Goal: Information Seeking & Learning: Find specific fact

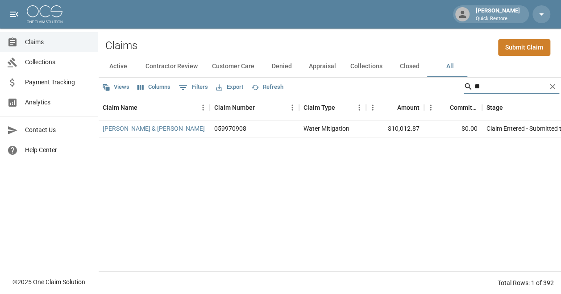
type input "*"
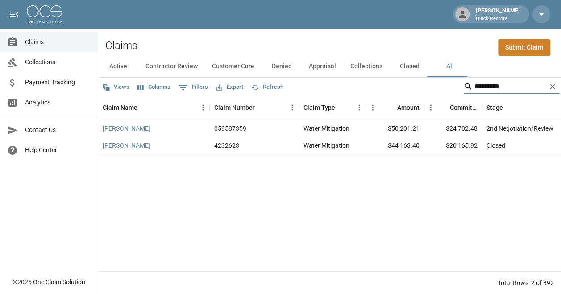
type input "*********"
drag, startPoint x: 387, startPoint y: 129, endPoint x: 422, endPoint y: 128, distance: 34.9
click at [422, 128] on div "$50,201.21" at bounding box center [395, 129] width 58 height 17
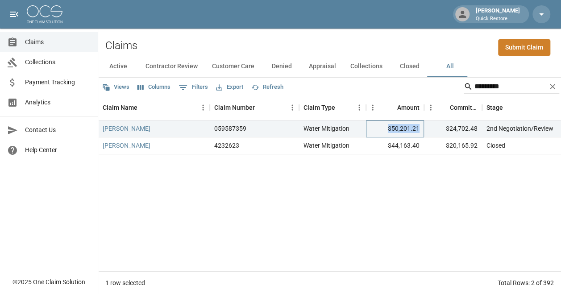
copy div "$50,201.21"
drag, startPoint x: 446, startPoint y: 129, endPoint x: 485, endPoint y: 132, distance: 39.8
click at [485, 132] on div "Archuleta, Rocky 059587359 Water Mitigation $50,201.21 $24,702.48 2nd Negotiati…" at bounding box center [515, 129] width 835 height 17
copy div "$24,702.48"
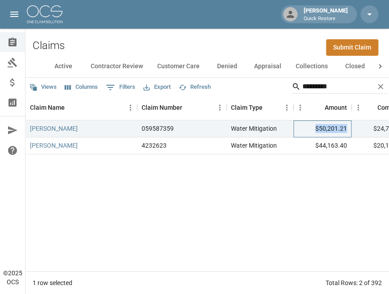
drag, startPoint x: 346, startPoint y: 129, endPoint x: 316, endPoint y: 131, distance: 30.8
click at [316, 131] on div "$50,201.21" at bounding box center [322, 129] width 58 height 17
copy div "$50,201.21"
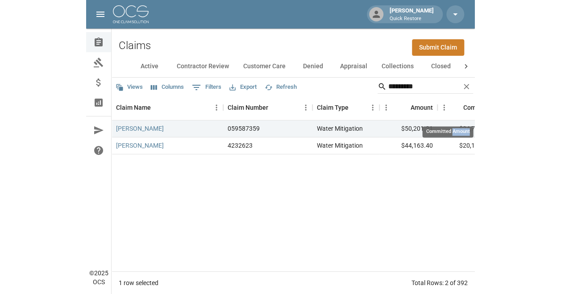
scroll to position [0, 7]
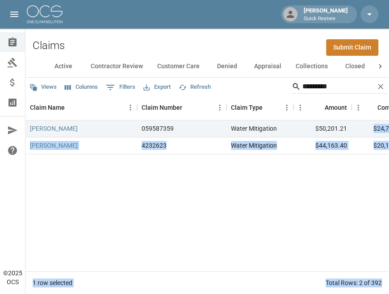
drag, startPoint x: 368, startPoint y: 125, endPoint x: 367, endPoint y: 131, distance: 5.8
copy div "$24,702.48 2nd Negotiation/Review Jul 23, 2025 11:54 AM Quick Restore - Colorad…"
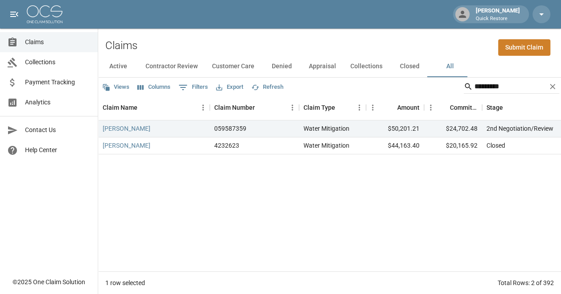
click at [406, 196] on div "Archuleta, Rocky 059587359 Water Mitigation $50,201.21 $24,702.48 2nd Negotiati…" at bounding box center [515, 196] width 835 height 151
click at [412, 173] on div "Archuleta, Rocky 059587359 Water Mitigation $50,201.21 $24,702.48 2nd Negotiati…" at bounding box center [515, 196] width 835 height 151
drag, startPoint x: 510, startPoint y: 89, endPoint x: 430, endPoint y: 85, distance: 80.9
click at [430, 85] on div "Views Columns 0 Filters Export Refresh *********" at bounding box center [329, 87] width 463 height 18
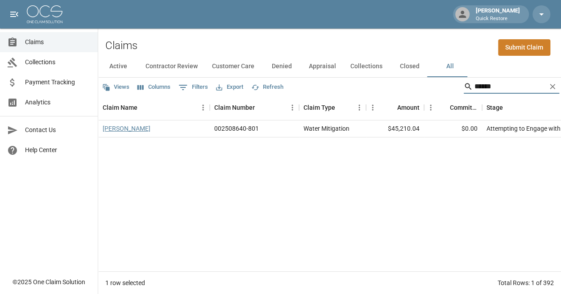
type input "******"
click at [127, 129] on link "[PERSON_NAME]" at bounding box center [127, 128] width 48 height 9
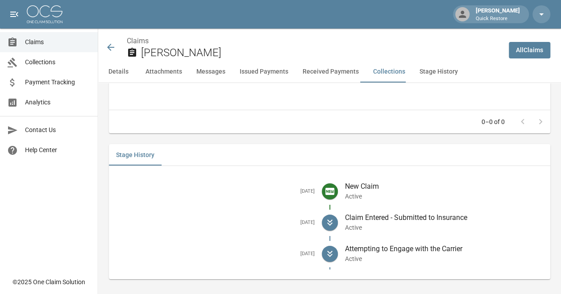
scroll to position [1508, 0]
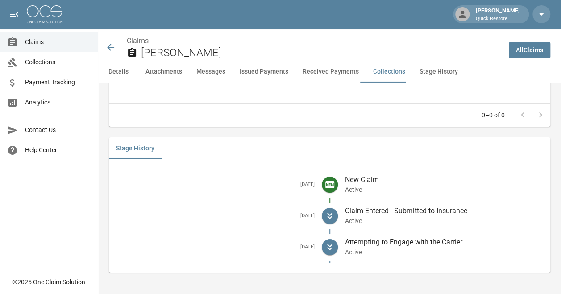
click at [110, 46] on icon at bounding box center [110, 47] width 11 height 11
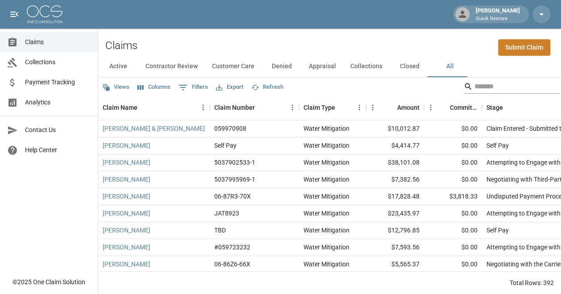
click at [491, 87] on input "Search" at bounding box center [510, 86] width 71 height 14
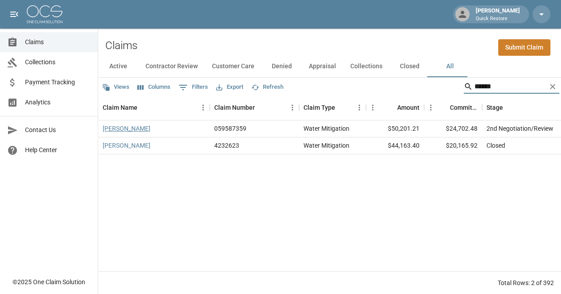
type input "******"
click at [125, 132] on link "[PERSON_NAME]" at bounding box center [127, 128] width 48 height 9
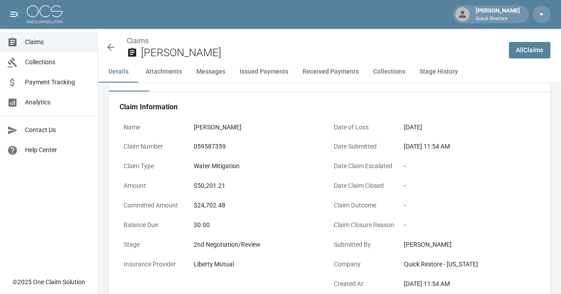
scroll to position [28, 0]
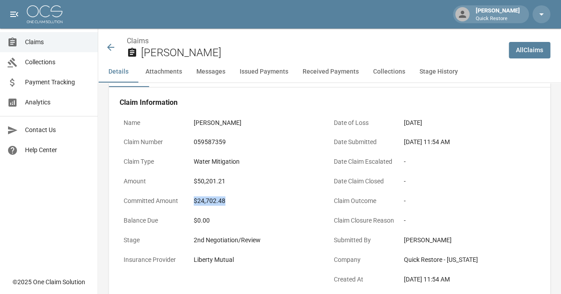
drag, startPoint x: 195, startPoint y: 201, endPoint x: 233, endPoint y: 209, distance: 39.2
click at [233, 209] on div "$24,702.48" at bounding box center [260, 200] width 140 height 17
copy div "$24,702.48"
click at [113, 53] on div "Claims [PERSON_NAME]" at bounding box center [303, 48] width 396 height 24
click at [110, 43] on icon at bounding box center [110, 47] width 11 height 11
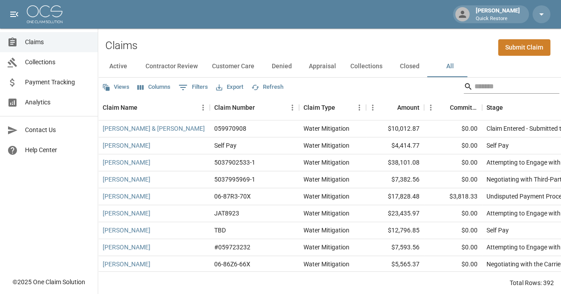
click at [488, 87] on input "Search" at bounding box center [510, 86] width 71 height 14
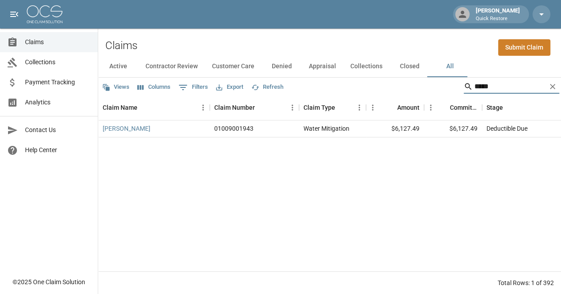
type input "*****"
click at [480, 126] on div "$6,127.49" at bounding box center [453, 129] width 58 height 17
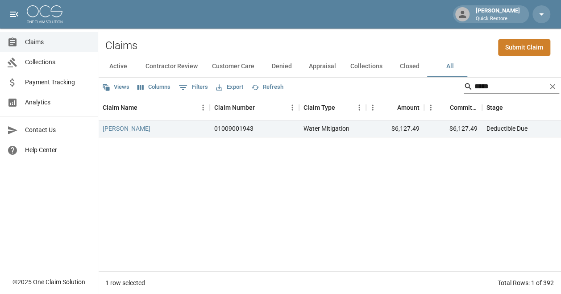
click at [500, 82] on input "*****" at bounding box center [510, 86] width 71 height 14
type input "*"
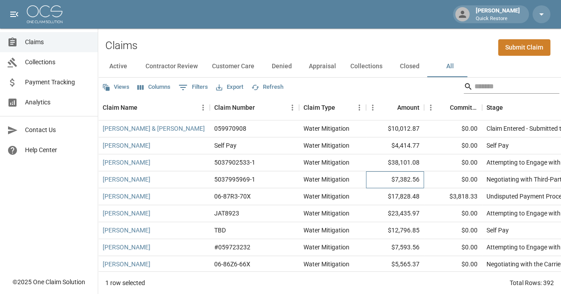
click at [411, 181] on div "$7,382.56" at bounding box center [395, 179] width 58 height 17
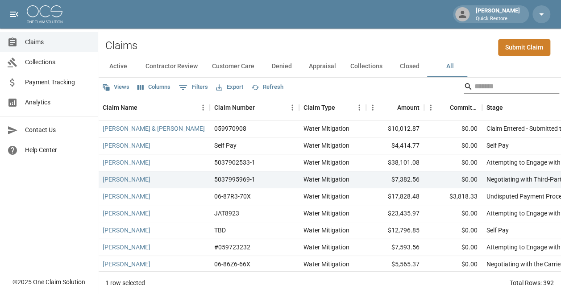
click at [497, 85] on input "Search" at bounding box center [510, 86] width 71 height 14
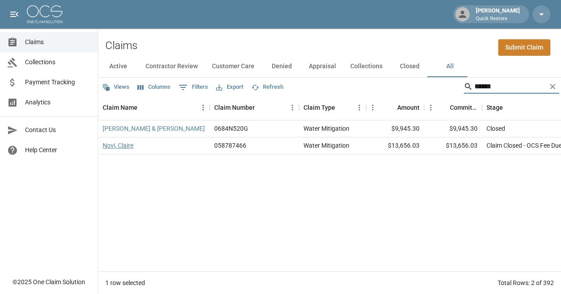
type input "******"
click at [117, 146] on link "Novi, Claire" at bounding box center [118, 145] width 31 height 9
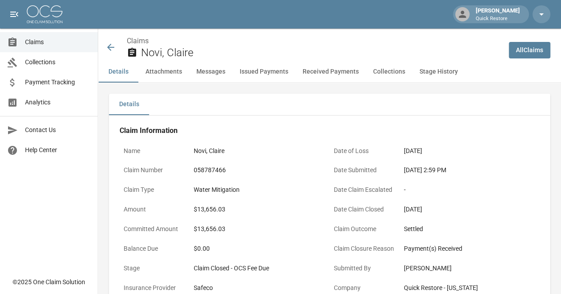
scroll to position [103, 0]
